Goal: Find specific page/section: Find specific page/section

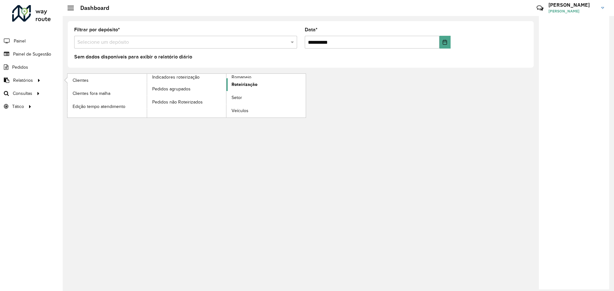
click at [232, 85] on span "Roteirização" at bounding box center [244, 84] width 26 height 7
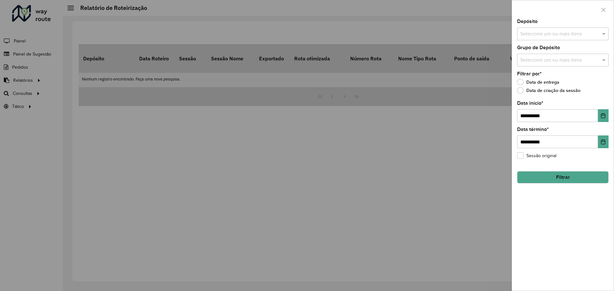
click at [64, 95] on div at bounding box center [307, 145] width 614 height 291
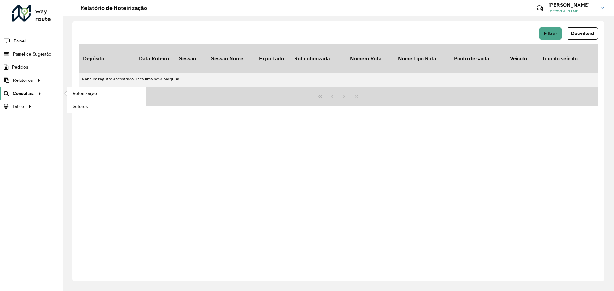
click at [34, 94] on div at bounding box center [39, 93] width 10 height 7
click at [92, 95] on span "Roteirização" at bounding box center [86, 93] width 26 height 7
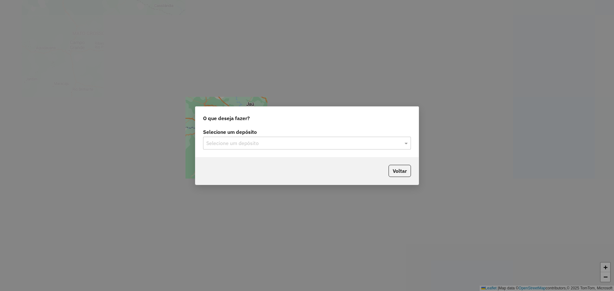
click at [299, 145] on input "text" at bounding box center [300, 144] width 189 height 8
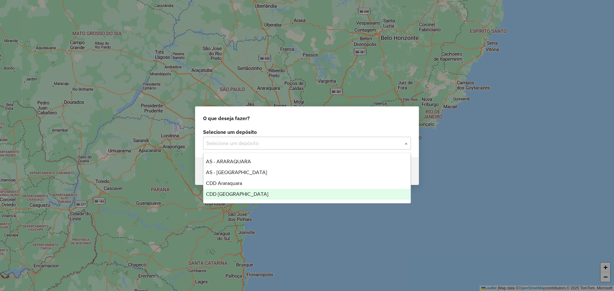
click at [240, 193] on span "CDD Ribeirão Preto" at bounding box center [237, 193] width 62 height 5
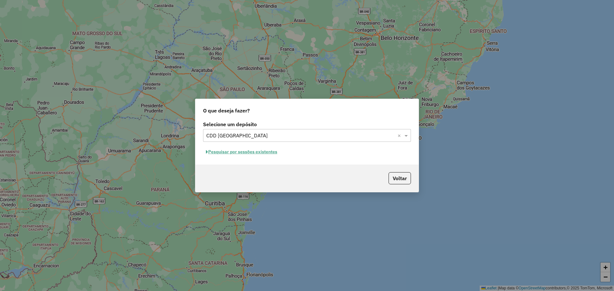
click at [247, 153] on button "Pesquisar por sessões existentes" at bounding box center [241, 152] width 77 height 10
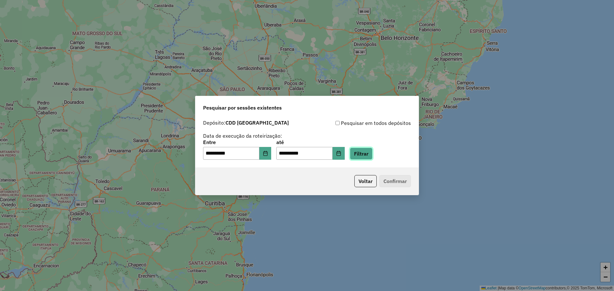
click at [367, 155] on button "Filtrar" at bounding box center [361, 154] width 23 height 12
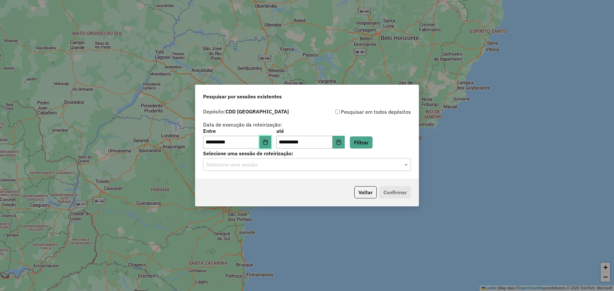
click at [268, 141] on icon "Choose Date" at bounding box center [265, 142] width 5 height 5
click at [349, 165] on input "text" at bounding box center [300, 165] width 189 height 8
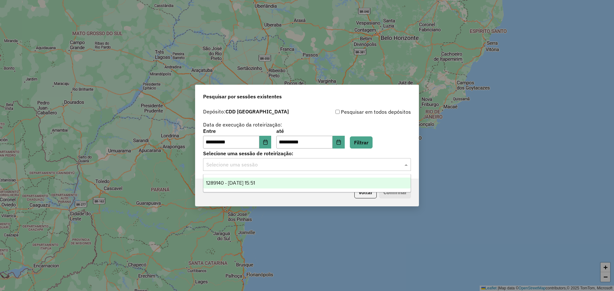
click at [333, 166] on input "text" at bounding box center [300, 165] width 189 height 8
click at [240, 182] on span "1289140 - 06/10/2025 15:51" at bounding box center [230, 182] width 49 height 5
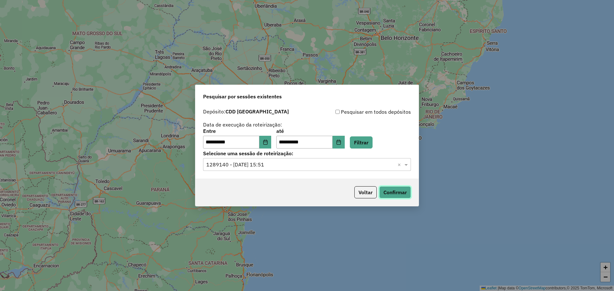
click at [396, 196] on button "Confirmar" at bounding box center [395, 192] width 32 height 12
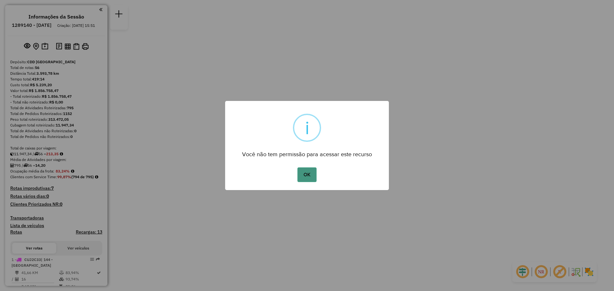
click at [309, 175] on button "OK" at bounding box center [306, 174] width 19 height 15
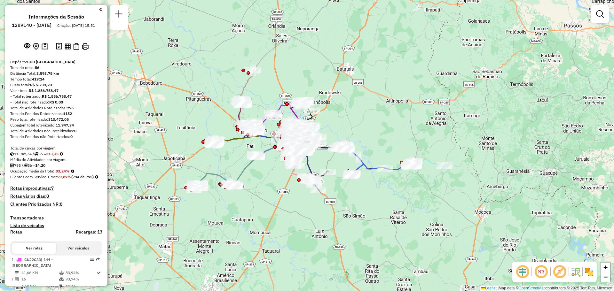
select select "**********"
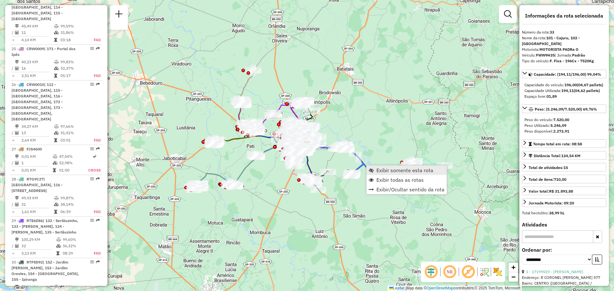
scroll to position [1511, 0]
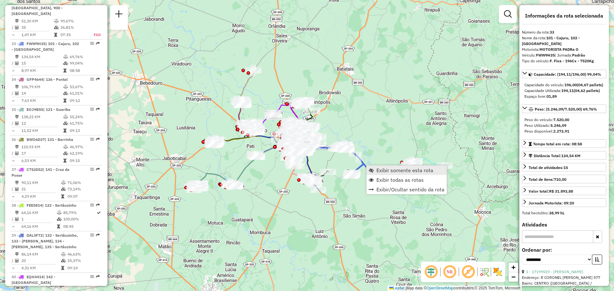
click at [410, 171] on span "Exibir somente esta rota" at bounding box center [404, 170] width 57 height 5
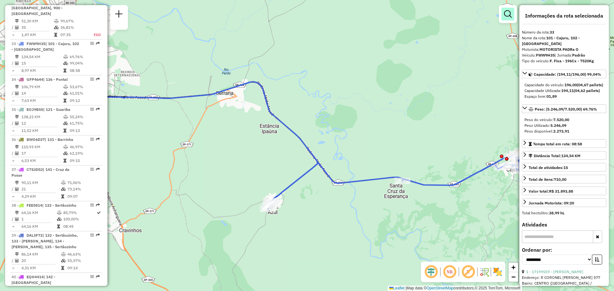
click at [504, 12] on em at bounding box center [508, 14] width 8 height 8
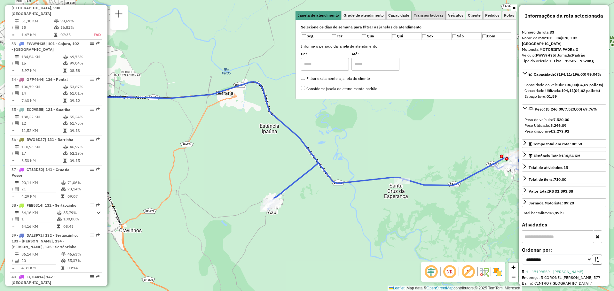
click at [417, 14] on span "Transportadoras" at bounding box center [429, 15] width 30 height 4
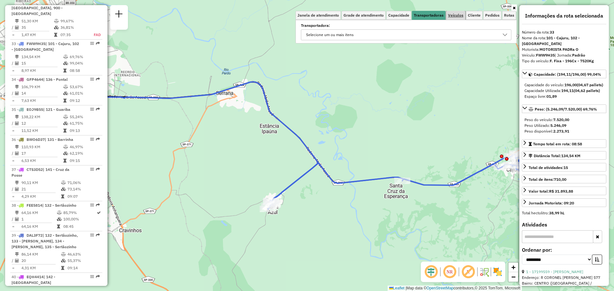
click at [455, 17] on span "Veículos" at bounding box center [455, 15] width 15 height 4
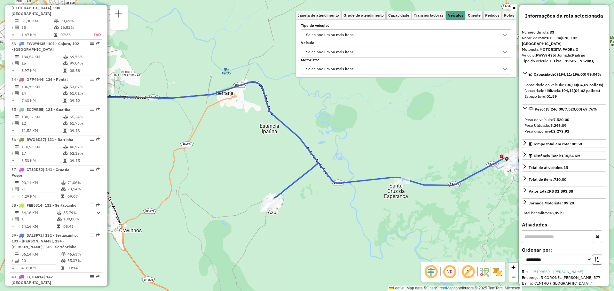
click at [338, 53] on div "Selecione um ou mais itens" at bounding box center [330, 52] width 52 height 10
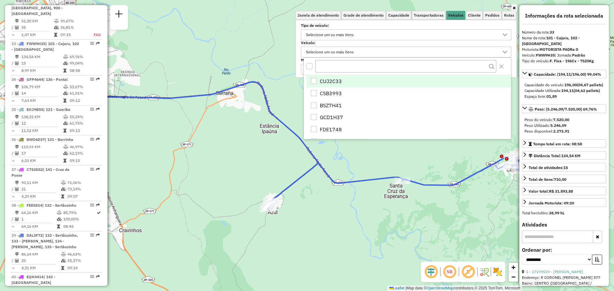
scroll to position [4, 22]
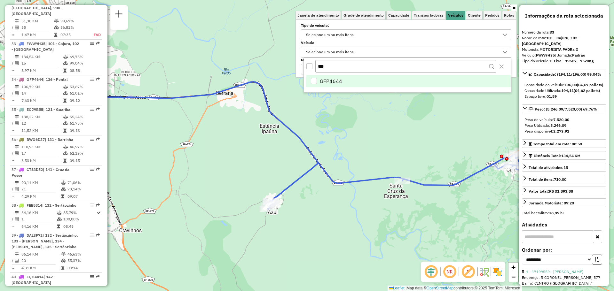
type input "***"
click at [313, 81] on div "GFP4644" at bounding box center [314, 81] width 6 height 6
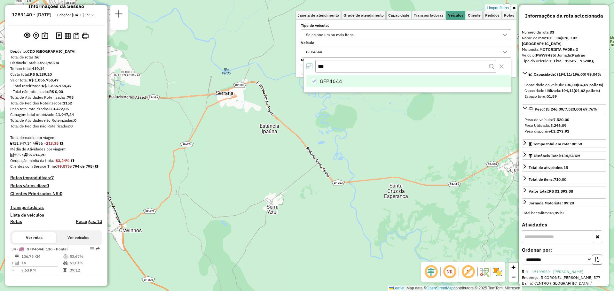
click at [374, 147] on div "Limpar filtros Janela de atendimento Grade de atendimento Capacidade Transporta…" at bounding box center [307, 145] width 614 height 291
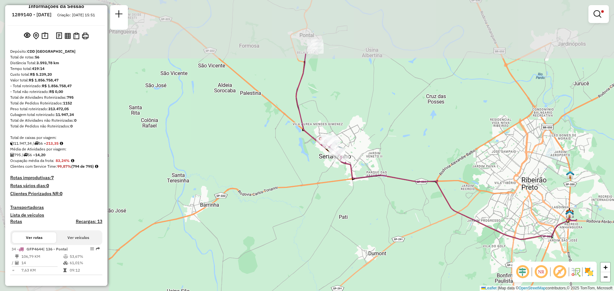
drag, startPoint x: 266, startPoint y: 64, endPoint x: 378, endPoint y: 147, distance: 139.2
click at [378, 147] on div "Limpar filtros Janela de atendimento Grade de atendimento Capacidade Transporta…" at bounding box center [307, 145] width 614 height 291
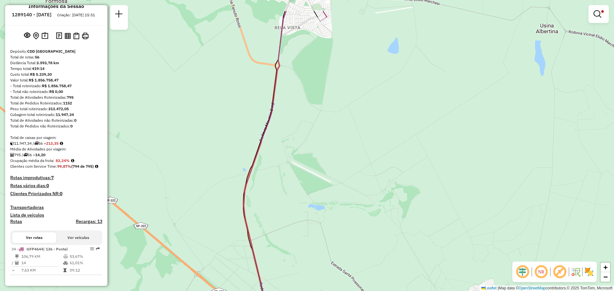
drag, startPoint x: 355, startPoint y: 197, endPoint x: 323, endPoint y: 207, distance: 33.5
click at [323, 235] on div "Limpar filtros Janela de atendimento Grade de atendimento Capacidade Transporta…" at bounding box center [307, 145] width 614 height 291
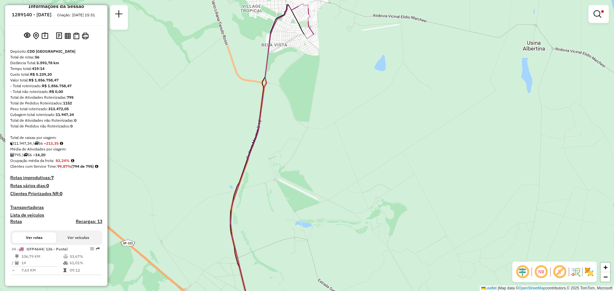
drag, startPoint x: 325, startPoint y: 74, endPoint x: 345, endPoint y: 149, distance: 77.2
click at [345, 149] on div "Limpar filtros Janela de atendimento Grade de atendimento Capacidade Transporta…" at bounding box center [307, 145] width 614 height 291
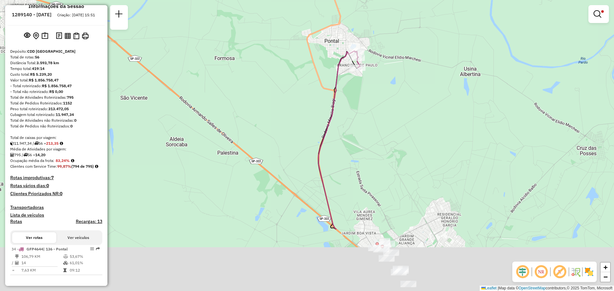
drag, startPoint x: 378, startPoint y: 210, endPoint x: 366, endPoint y: 72, distance: 138.9
click at [367, 67] on div "Limpar filtros Janela de atendimento Grade de atendimento Capacidade Transporta…" at bounding box center [307, 145] width 614 height 291
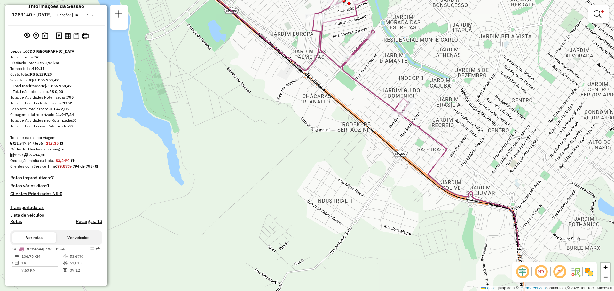
drag, startPoint x: 418, startPoint y: 210, endPoint x: 357, endPoint y: 137, distance: 95.3
click at [357, 137] on div "Limpar filtros Janela de atendimento Grade de atendimento Capacidade Transporta…" at bounding box center [307, 145] width 614 height 291
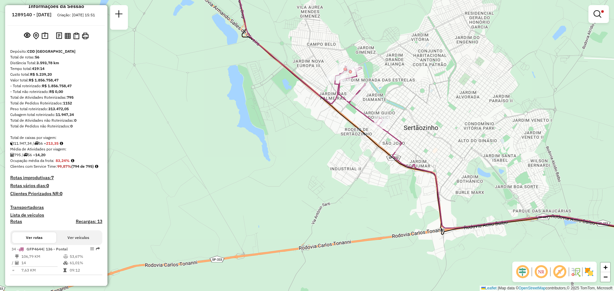
select select "**********"
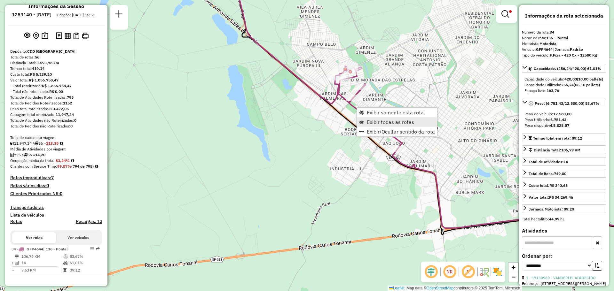
click at [404, 121] on span "Exibir todas as rotas" at bounding box center [390, 122] width 47 height 5
click at [392, 136] on link "Exibir todas as rotas" at bounding box center [410, 133] width 80 height 10
click at [514, 14] on div at bounding box center [506, 14] width 20 height 18
click at [500, 13] on link at bounding box center [506, 14] width 15 height 13
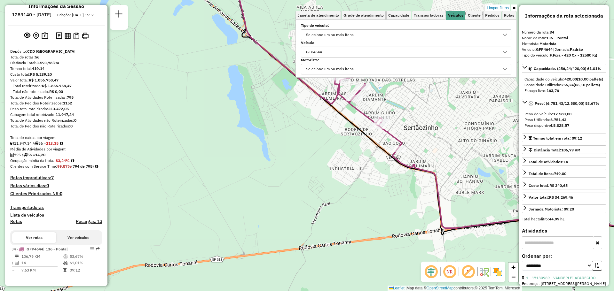
drag, startPoint x: 501, startPoint y: 51, endPoint x: 490, endPoint y: 53, distance: 11.3
click at [501, 51] on div at bounding box center [505, 52] width 12 height 10
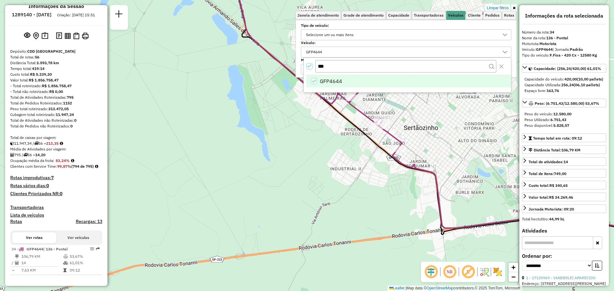
click at [315, 80] on icon "GFP4644" at bounding box center [313, 81] width 4 height 4
click at [306, 116] on div "Limpar filtros Janela de atendimento Grade de atendimento Capacidade Transporta…" at bounding box center [307, 145] width 614 height 291
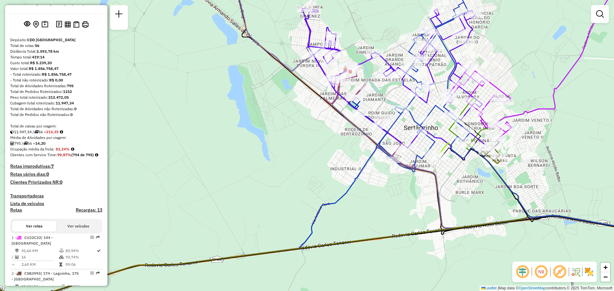
scroll to position [1511, 0]
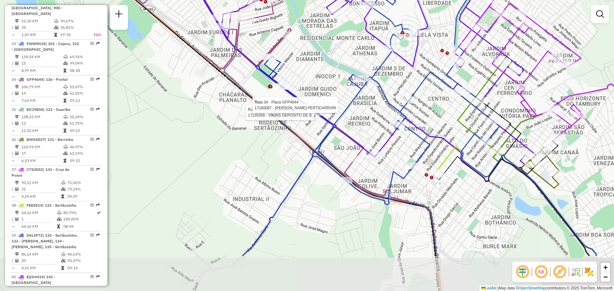
drag, startPoint x: 424, startPoint y: 127, endPoint x: 379, endPoint y: 68, distance: 73.8
click at [379, 68] on icon at bounding box center [405, 56] width 187 height 298
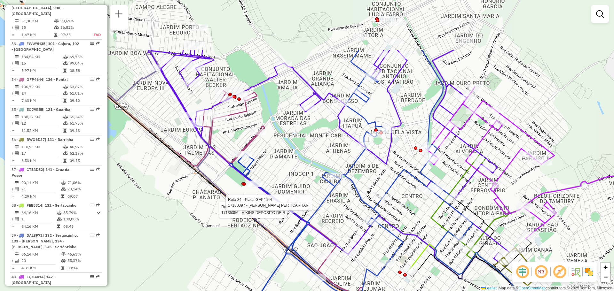
drag, startPoint x: 469, startPoint y: 36, endPoint x: 424, endPoint y: 115, distance: 90.7
click at [424, 115] on div "Rota 34 - Placa GFP4644 17135356 - VIKINS DEPOSITO DE B Rota 34 - Placa GFP4644…" at bounding box center [307, 145] width 614 height 291
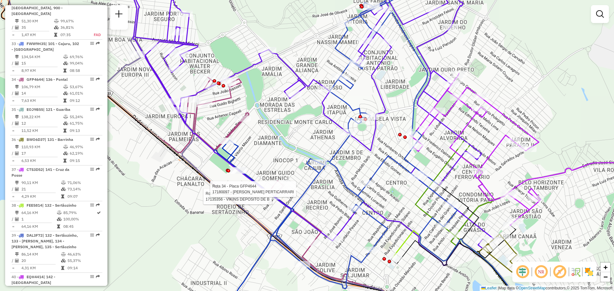
drag, startPoint x: 424, startPoint y: 88, endPoint x: 408, endPoint y: 74, distance: 21.3
click at [408, 74] on div "Rota 34 - Placa GFP4644 17135356 - VIKINS DEPOSITO DE B Rota 34 - Placa GFP4644…" at bounding box center [307, 145] width 614 height 291
select select "**********"
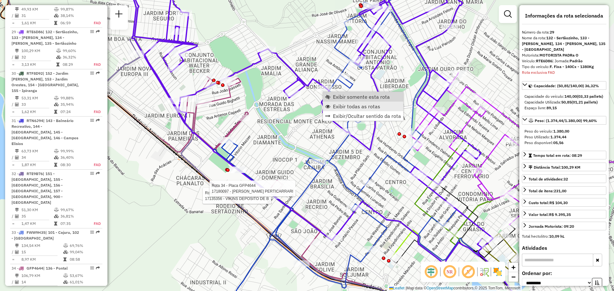
scroll to position [1322, 0]
click at [346, 97] on span "Exibir somente esta rota" at bounding box center [361, 96] width 57 height 5
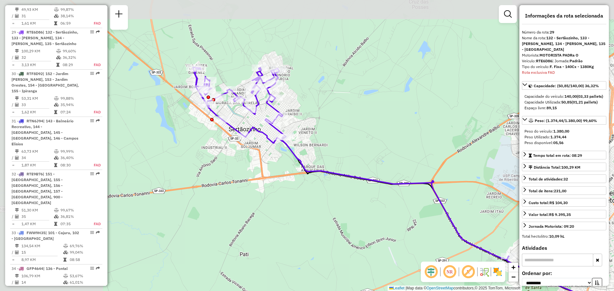
drag, startPoint x: 193, startPoint y: 87, endPoint x: 328, endPoint y: 124, distance: 139.5
click at [342, 128] on div "Janela de atendimento Grade de atendimento Capacidade Transportadoras Veículos …" at bounding box center [307, 145] width 614 height 291
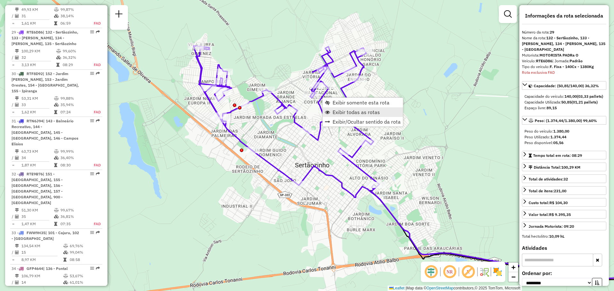
click at [362, 113] on span "Exibir todas as rotas" at bounding box center [355, 112] width 47 height 5
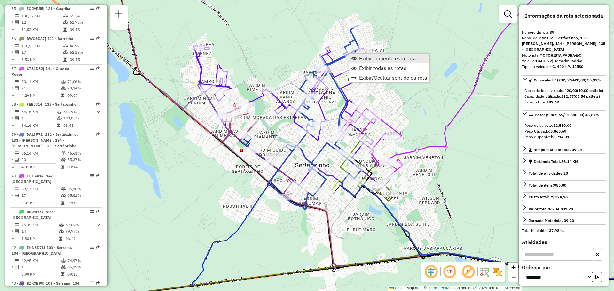
scroll to position [1709, 0]
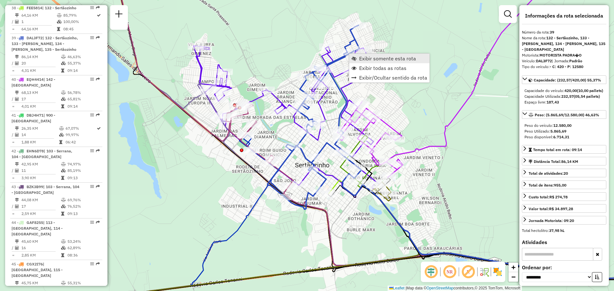
click at [372, 59] on span "Exibir somente esta rota" at bounding box center [387, 58] width 57 height 5
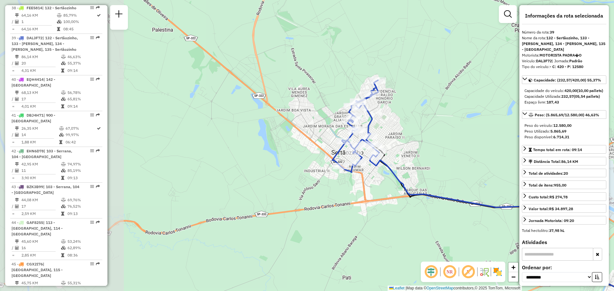
drag, startPoint x: 193, startPoint y: 90, endPoint x: 459, endPoint y: 146, distance: 271.8
click at [459, 146] on div "Janela de atendimento Grade de atendimento Capacidade Transportadoras Veículos …" at bounding box center [307, 145] width 614 height 291
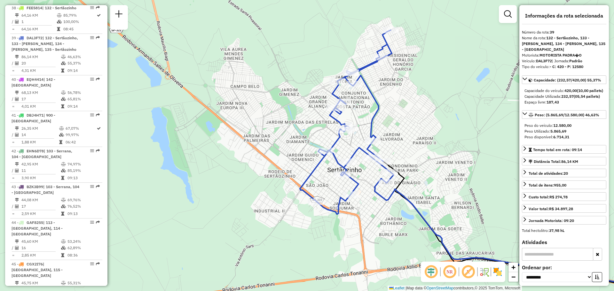
drag, startPoint x: 387, startPoint y: 51, endPoint x: 386, endPoint y: 88, distance: 36.5
click at [386, 88] on div "Janela de atendimento Grade de atendimento Capacidade Transportadoras Veículos …" at bounding box center [307, 145] width 614 height 291
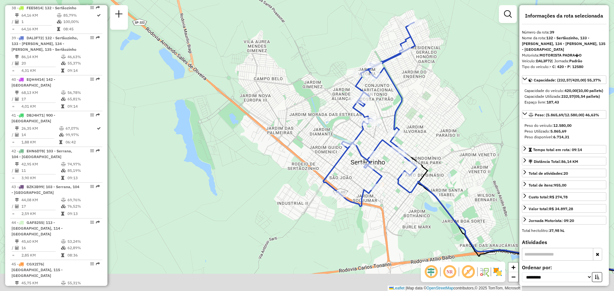
drag, startPoint x: 438, startPoint y: 138, endPoint x: 441, endPoint y: 116, distance: 22.1
click at [441, 116] on div "Janela de atendimento Grade de atendimento Capacidade Transportadoras Veículos …" at bounding box center [307, 145] width 614 height 291
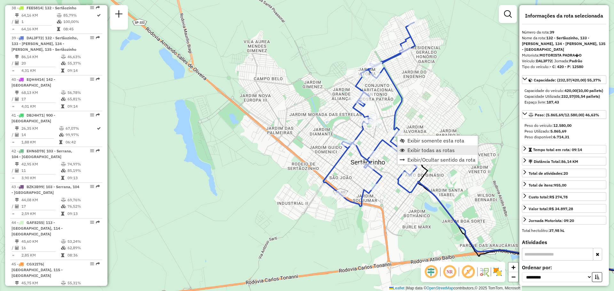
click at [423, 151] on span "Exibir todas as rotas" at bounding box center [430, 150] width 47 height 5
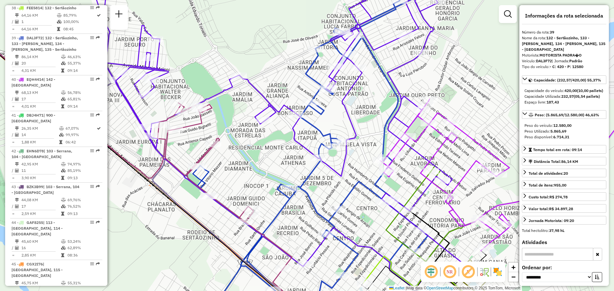
drag, startPoint x: 423, startPoint y: 87, endPoint x: 441, endPoint y: 79, distance: 20.2
click at [441, 79] on div "Janela de atendimento Grade de atendimento Capacidade Transportadoras Veículos …" at bounding box center [307, 145] width 614 height 291
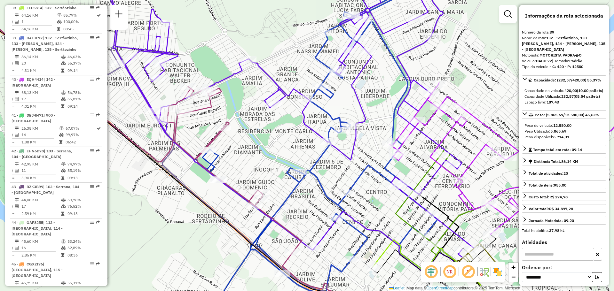
drag, startPoint x: 267, startPoint y: 175, endPoint x: 270, endPoint y: 162, distance: 13.2
click at [270, 162] on div "Janela de atendimento Grade de atendimento Capacidade Transportadoras Veículos …" at bounding box center [307, 145] width 614 height 291
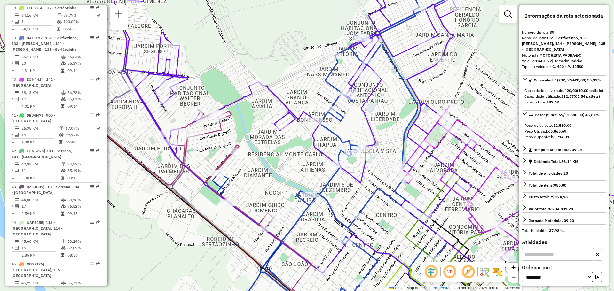
drag, startPoint x: 193, startPoint y: 131, endPoint x: 203, endPoint y: 153, distance: 24.6
click at [203, 153] on div "Janela de atendimento Grade de atendimento Capacidade Transportadoras Veículos …" at bounding box center [307, 145] width 614 height 291
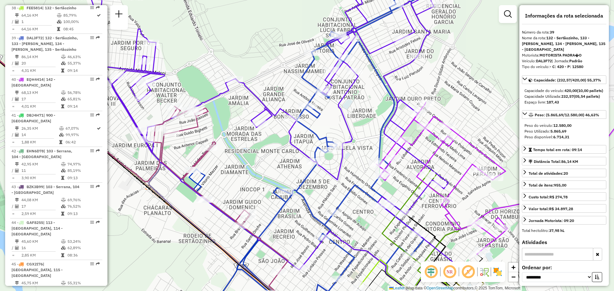
drag, startPoint x: 390, startPoint y: 165, endPoint x: 366, endPoint y: 162, distance: 23.6
click at [366, 162] on div "Janela de atendimento Grade de atendimento Capacidade Transportadoras Veículos …" at bounding box center [307, 145] width 614 height 291
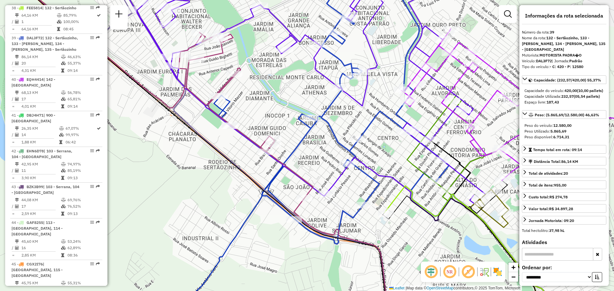
drag, startPoint x: 426, startPoint y: 179, endPoint x: 391, endPoint y: 154, distance: 42.8
click at [393, 157] on div "Janela de atendimento Grade de atendimento Capacidade Transportadoras Veículos …" at bounding box center [307, 145] width 614 height 291
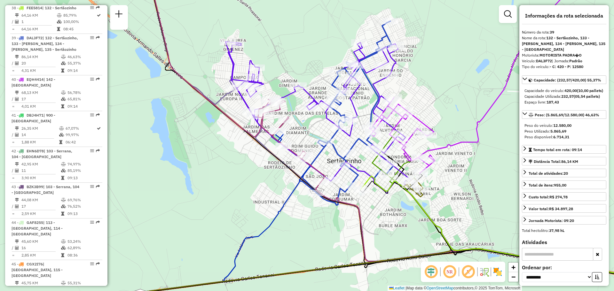
drag, startPoint x: 458, startPoint y: 78, endPoint x: 421, endPoint y: 93, distance: 40.4
click at [432, 86] on div "Janela de atendimento Grade de atendimento Capacidade Transportadoras Veículos …" at bounding box center [307, 145] width 614 height 291
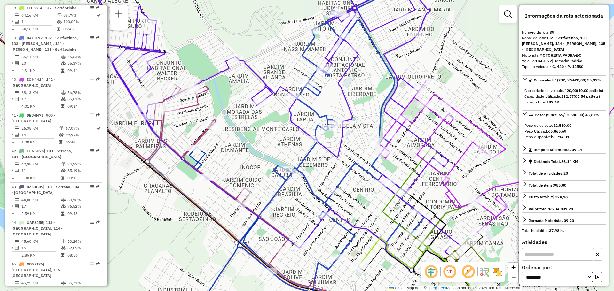
drag, startPoint x: 369, startPoint y: 154, endPoint x: 347, endPoint y: 136, distance: 28.2
click at [347, 136] on div "Janela de atendimento Grade de atendimento Capacidade Transportadoras Veículos …" at bounding box center [307, 145] width 614 height 291
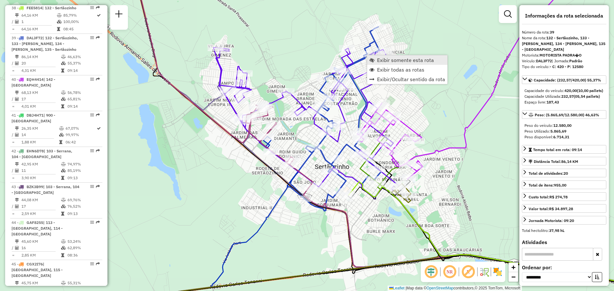
click at [392, 62] on span "Exibir somente esta rota" at bounding box center [405, 60] width 57 height 5
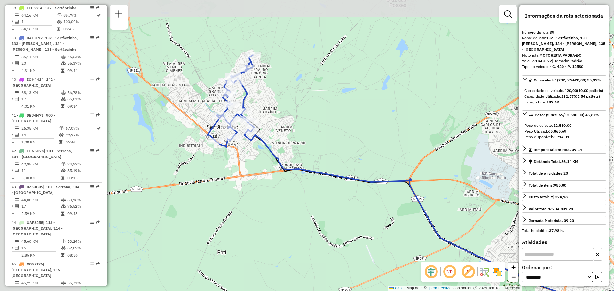
drag, startPoint x: 164, startPoint y: 99, endPoint x: 316, endPoint y: 135, distance: 156.2
click at [316, 135] on div "Janela de atendimento Grade de atendimento Capacidade Transportadoras Veículos …" at bounding box center [307, 145] width 614 height 291
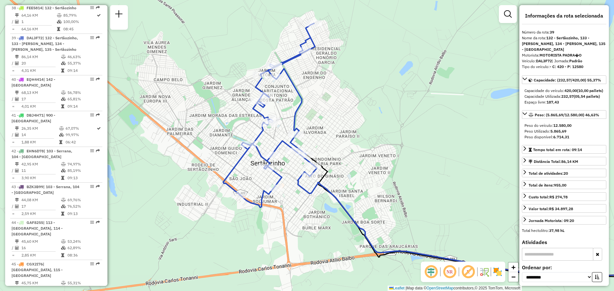
drag, startPoint x: 306, startPoint y: 94, endPoint x: 354, endPoint y: 104, distance: 49.0
click at [354, 104] on div "Janela de atendimento Grade de atendimento Capacidade Transportadoras Veículos …" at bounding box center [307, 145] width 614 height 291
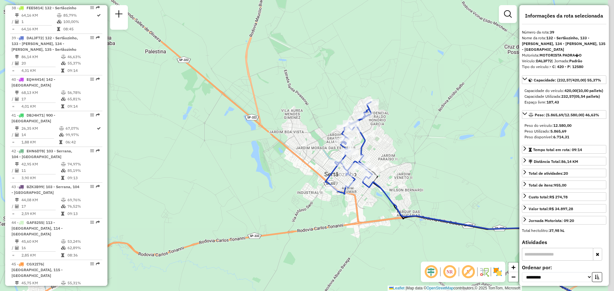
drag, startPoint x: 427, startPoint y: 196, endPoint x: 419, endPoint y: 196, distance: 7.4
click at [419, 196] on div "Janela de atendimento Grade de atendimento Capacidade Transportadoras Veículos …" at bounding box center [307, 145] width 614 height 291
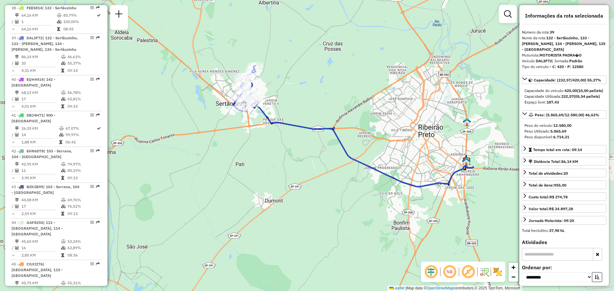
drag, startPoint x: 439, startPoint y: 203, endPoint x: 299, endPoint y: 120, distance: 162.9
click at [299, 120] on div "Janela de atendimento Grade de atendimento Capacidade Transportadoras Veículos …" at bounding box center [307, 145] width 614 height 291
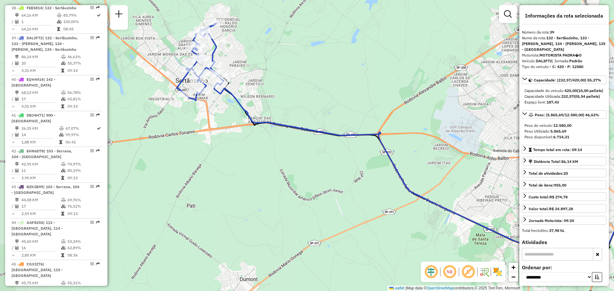
drag, startPoint x: 312, startPoint y: 132, endPoint x: 432, endPoint y: 184, distance: 131.3
click at [432, 184] on div "Janela de atendimento Grade de atendimento Capacidade Transportadoras Veículos …" at bounding box center [307, 145] width 614 height 291
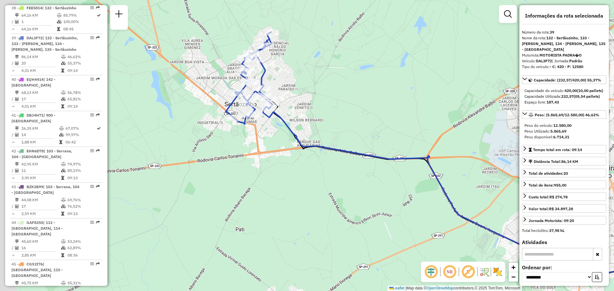
drag, startPoint x: 293, startPoint y: 144, endPoint x: 349, endPoint y: 171, distance: 62.6
click at [349, 171] on div "Janela de atendimento Grade de atendimento Capacidade Transportadoras Veículos …" at bounding box center [307, 145] width 614 height 291
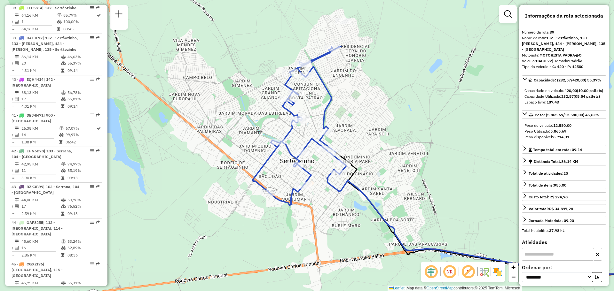
drag, startPoint x: 262, startPoint y: 133, endPoint x: 303, endPoint y: 207, distance: 84.6
click at [309, 212] on div "Janela de atendimento Grade de atendimento Capacidade Transportadoras Veículos …" at bounding box center [307, 145] width 614 height 291
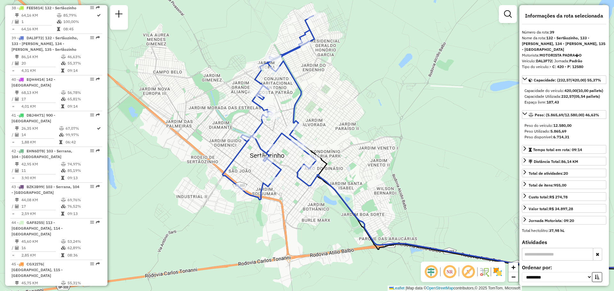
drag, startPoint x: 321, startPoint y: 250, endPoint x: 314, endPoint y: 222, distance: 27.9
click at [314, 222] on div "Janela de atendimento Grade de atendimento Capacidade Transportadoras Veículos …" at bounding box center [307, 145] width 614 height 291
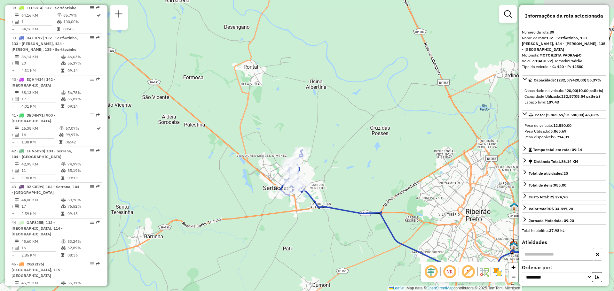
drag, startPoint x: 346, startPoint y: 233, endPoint x: 310, endPoint y: 192, distance: 53.9
click at [310, 192] on div "Janela de atendimento Grade de atendimento Capacidade Transportadoras Veículos …" at bounding box center [307, 145] width 614 height 291
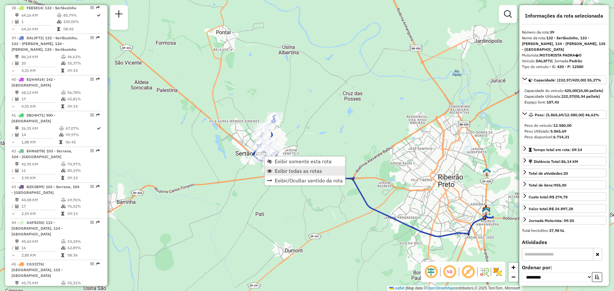
click at [296, 172] on span "Exibir todas as rotas" at bounding box center [298, 170] width 47 height 5
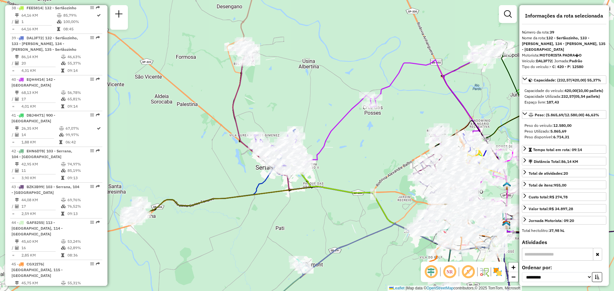
drag, startPoint x: 206, startPoint y: 131, endPoint x: 233, endPoint y: 133, distance: 27.2
click at [223, 144] on div "Janela de atendimento Grade de atendimento Capacidade Transportadoras Veículos …" at bounding box center [307, 145] width 614 height 291
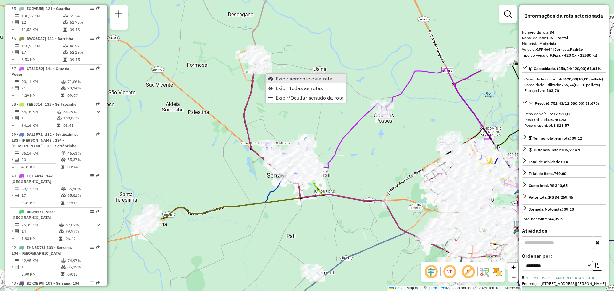
scroll to position [1547, 0]
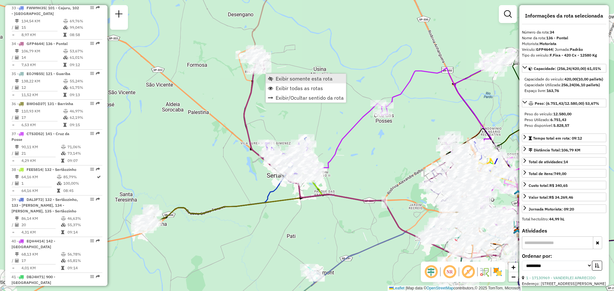
click at [295, 79] on span "Exibir somente esta rota" at bounding box center [304, 78] width 57 height 5
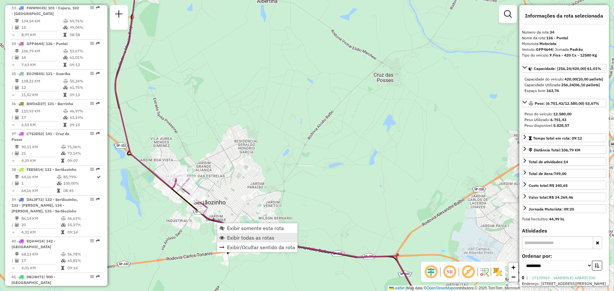
click at [243, 238] on span "Exibir todas as rotas" at bounding box center [250, 237] width 47 height 5
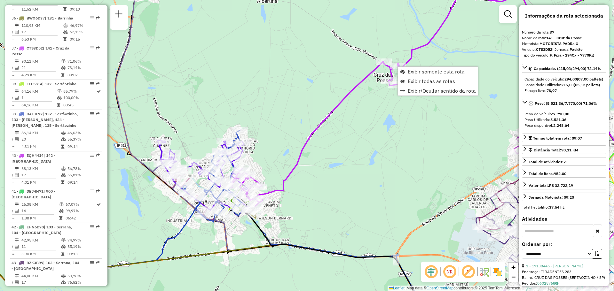
scroll to position [1637, 0]
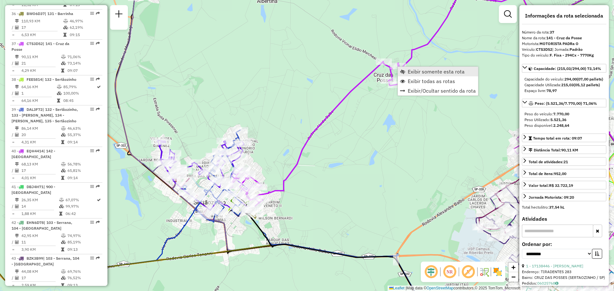
click at [419, 72] on span "Exibir somente esta rota" at bounding box center [436, 71] width 57 height 5
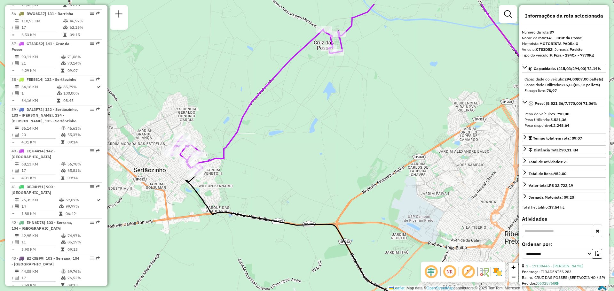
drag, startPoint x: 310, startPoint y: 66, endPoint x: 295, endPoint y: 147, distance: 81.9
click at [295, 147] on div "Janela de atendimento Grade de atendimento Capacidade Transportadoras Veículos …" at bounding box center [307, 145] width 614 height 291
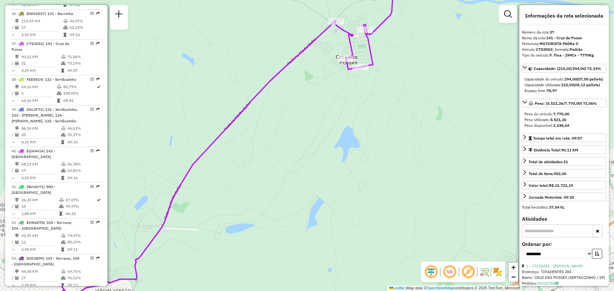
drag, startPoint x: 289, startPoint y: 170, endPoint x: 502, endPoint y: 27, distance: 256.6
click at [510, 18] on div "Janela de atendimento Grade de atendimento Capacidade Transportadoras Veículos …" at bounding box center [307, 145] width 614 height 291
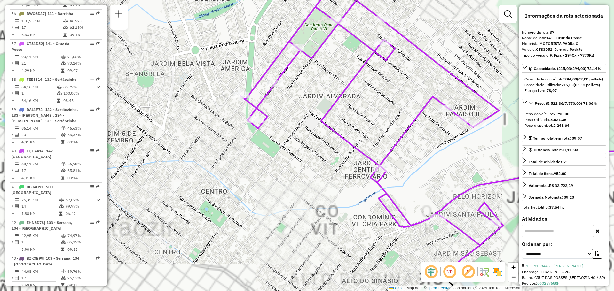
drag, startPoint x: 371, startPoint y: 116, endPoint x: 358, endPoint y: 119, distance: 13.6
click at [358, 119] on div "Janela de atendimento Grade de atendimento Capacidade Transportadoras Veículos …" at bounding box center [307, 145] width 614 height 291
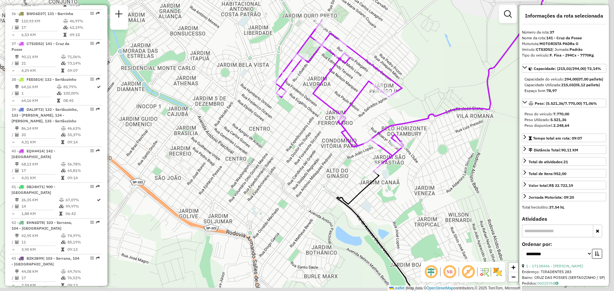
drag, startPoint x: 362, startPoint y: 122, endPoint x: 341, endPoint y: 94, distance: 34.9
click at [341, 94] on div "Janela de atendimento Grade de atendimento Capacidade Transportadoras Veículos …" at bounding box center [307, 145] width 614 height 291
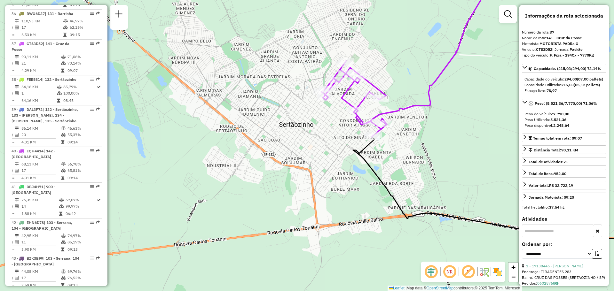
drag, startPoint x: 382, startPoint y: 165, endPoint x: 308, endPoint y: 52, distance: 134.2
click at [308, 52] on div "Janela de atendimento Grade de atendimento Capacidade Transportadoras Veículos …" at bounding box center [307, 145] width 614 height 291
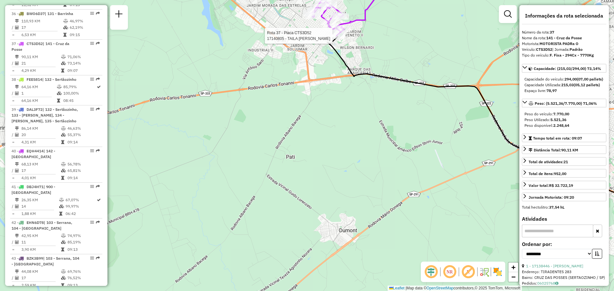
drag, startPoint x: 364, startPoint y: 177, endPoint x: 376, endPoint y: 142, distance: 36.9
click at [376, 142] on div "Rota 37 - Placa CTS3D52 17140805 - TAILA MARIANA TURCAT Janela de atendimento G…" at bounding box center [307, 145] width 614 height 291
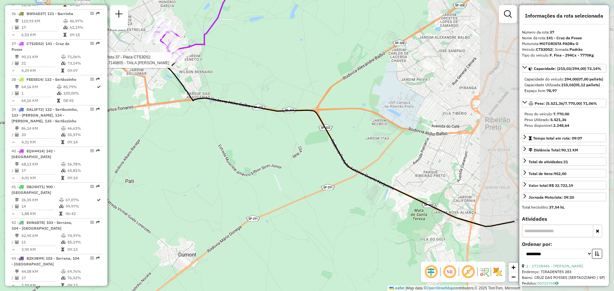
drag, startPoint x: 408, startPoint y: 123, endPoint x: 267, endPoint y: 144, distance: 142.8
click at [267, 144] on div "Rota 37 - Placa CTS3D52 17140805 - TAILA MARIANA TURCAT Janela de atendimento G…" at bounding box center [307, 145] width 614 height 291
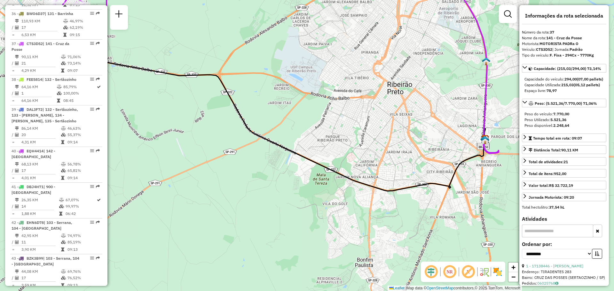
drag, startPoint x: 449, startPoint y: 161, endPoint x: 337, endPoint y: 116, distance: 120.9
click at [337, 116] on div "Rota 37 - Placa CTS3D52 17140805 - TAILA MARIANA TURCAT Janela de atendimento G…" at bounding box center [307, 145] width 614 height 291
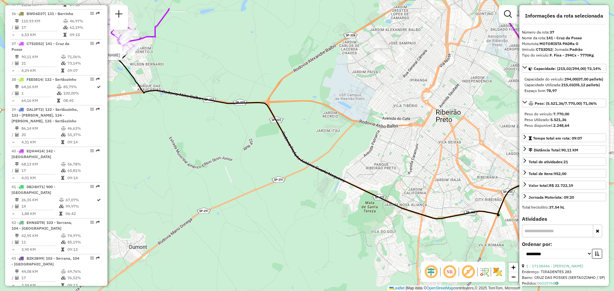
drag, startPoint x: 311, startPoint y: 118, endPoint x: 369, endPoint y: 153, distance: 67.9
click at [369, 153] on div "Rota 37 - Placa CTS3D52 17140805 - TAILA MARIANA TURCAT Janela de atendimento G…" at bounding box center [307, 145] width 614 height 291
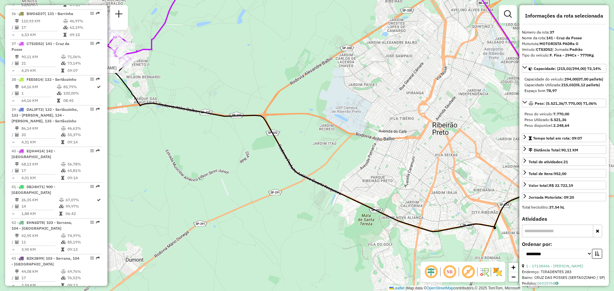
drag, startPoint x: 369, startPoint y: 123, endPoint x: 257, endPoint y: 120, distance: 112.2
click at [332, 127] on div "Rota 37 - Placa CTS3D52 17140805 - TAILA MARIANA TURCAT Janela de atendimento G…" at bounding box center [307, 145] width 614 height 291
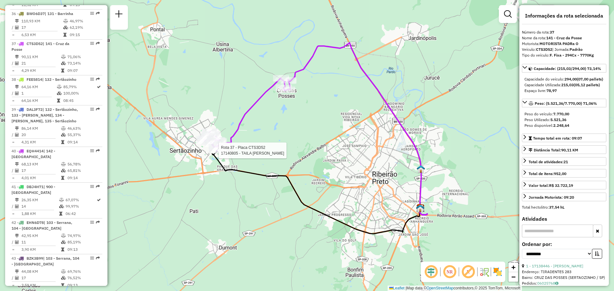
drag, startPoint x: 231, startPoint y: 102, endPoint x: 286, endPoint y: 158, distance: 78.4
click at [286, 158] on div "Rota 37 - Placa CTS3D52 17140805 - TAILA MARIANA TURCAT Janela de atendimento G…" at bounding box center [307, 145] width 614 height 291
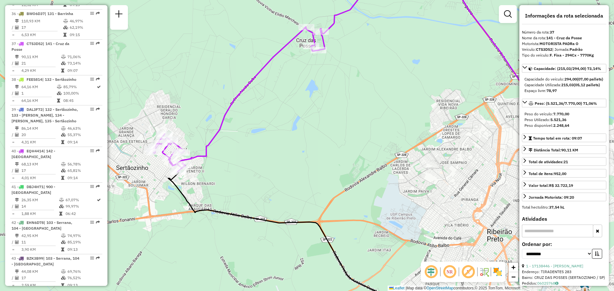
drag, startPoint x: 260, startPoint y: 137, endPoint x: 251, endPoint y: 144, distance: 12.0
click at [251, 144] on div "Janela de atendimento Grade de atendimento Capacidade Transportadoras Veículos …" at bounding box center [307, 145] width 614 height 291
drag, startPoint x: 140, startPoint y: 160, endPoint x: 166, endPoint y: 165, distance: 26.5
click at [166, 165] on div "Janela de atendimento Grade de atendimento Capacidade Transportadoras Veículos …" at bounding box center [307, 145] width 614 height 291
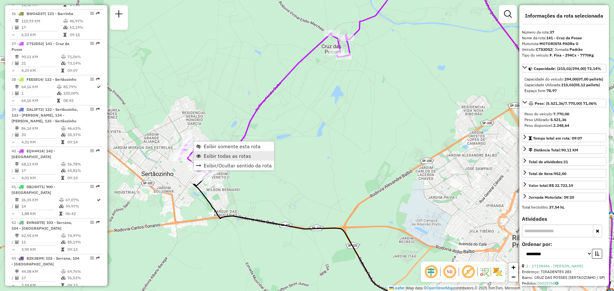
click at [248, 157] on span "Exibir todas as rotas" at bounding box center [227, 155] width 47 height 5
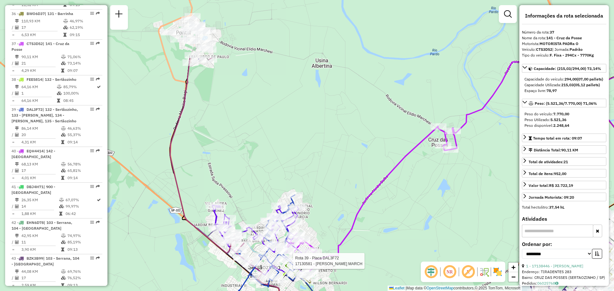
drag, startPoint x: 272, startPoint y: 211, endPoint x: 305, endPoint y: 288, distance: 83.6
click at [305, 290] on div "Rota 39 - Placa DAL3F72 17130581 - INES DELARICCI MARCH Janela de atendimento G…" at bounding box center [307, 145] width 614 height 291
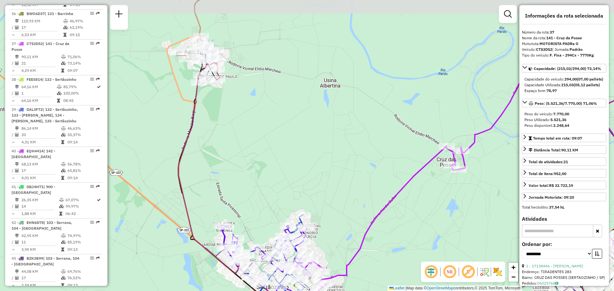
drag, startPoint x: 222, startPoint y: 91, endPoint x: 228, endPoint y: 101, distance: 11.3
click at [234, 117] on div "Janela de atendimento Grade de atendimento Capacidade Transportadoras Veículos …" at bounding box center [307, 145] width 614 height 291
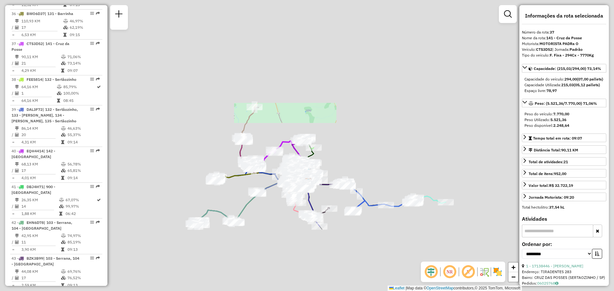
drag, startPoint x: 268, startPoint y: 190, endPoint x: 268, endPoint y: 183, distance: 7.7
click at [268, 181] on icon at bounding box center [272, 188] width 32 height 15
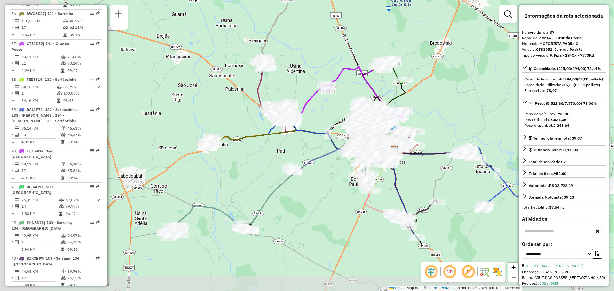
drag, startPoint x: 254, startPoint y: 231, endPoint x: 316, endPoint y: 214, distance: 63.7
click at [316, 214] on div "Janela de atendimento Grade de atendimento Capacidade Transportadoras Veículos …" at bounding box center [307, 145] width 614 height 291
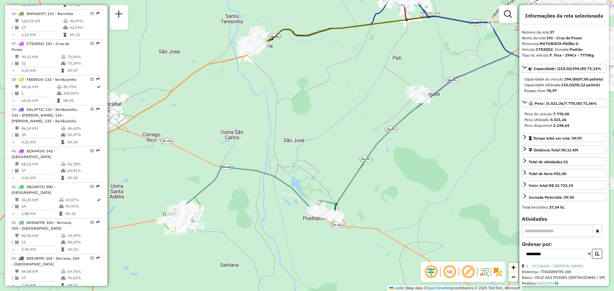
drag, startPoint x: 202, startPoint y: 238, endPoint x: 237, endPoint y: 233, distance: 35.2
click at [237, 233] on div "Janela de atendimento Grade de atendimento Capacidade Transportadoras Veículos …" at bounding box center [307, 145] width 614 height 291
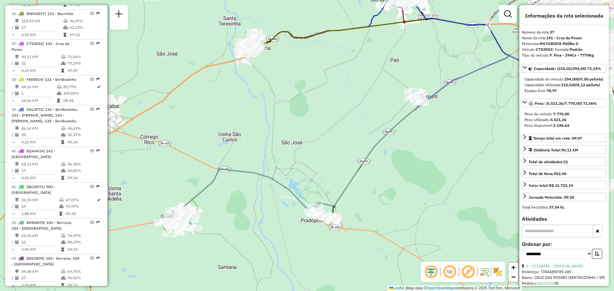
drag, startPoint x: 295, startPoint y: 136, endPoint x: 256, endPoint y: 167, distance: 50.3
click at [256, 167] on div "Janela de atendimento Grade de atendimento Capacidade Transportadoras Veículos …" at bounding box center [307, 145] width 614 height 291
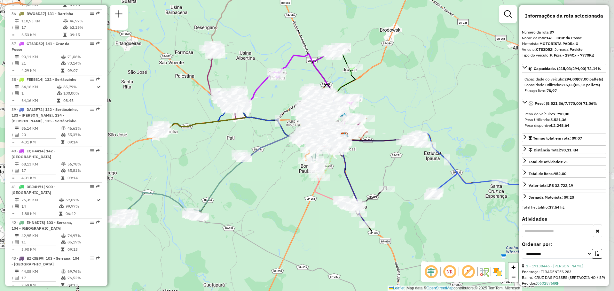
drag, startPoint x: 370, startPoint y: 162, endPoint x: 290, endPoint y: 173, distance: 80.9
click at [290, 173] on div "Janela de atendimento Grade de atendimento Capacidade Transportadoras Veículos …" at bounding box center [307, 145] width 614 height 291
